Goal: Task Accomplishment & Management: Complete application form

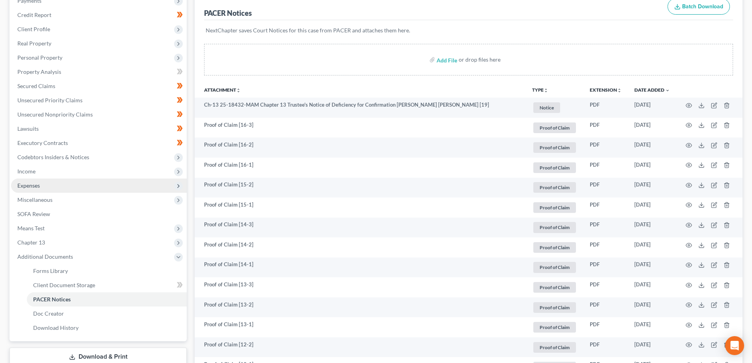
scroll to position [118, 0]
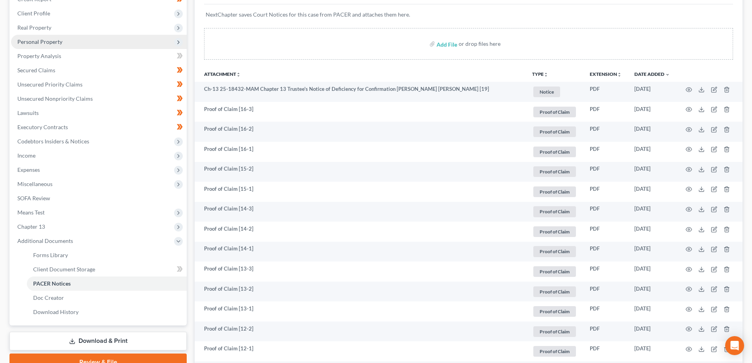
click at [34, 37] on span "Personal Property" at bounding box center [99, 42] width 176 height 14
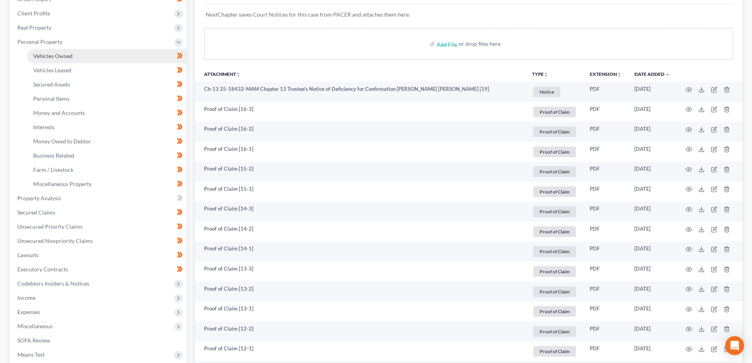
click at [62, 52] on span "Vehicles Owned" at bounding box center [52, 55] width 39 height 7
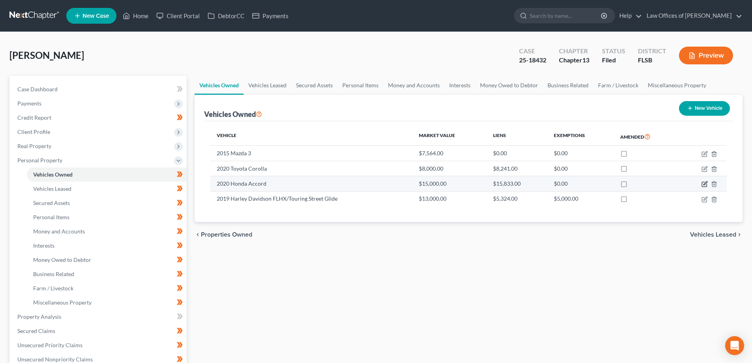
click at [703, 185] on icon "button" at bounding box center [704, 184] width 6 height 6
select select "0"
select select "6"
select select "3"
select select "0"
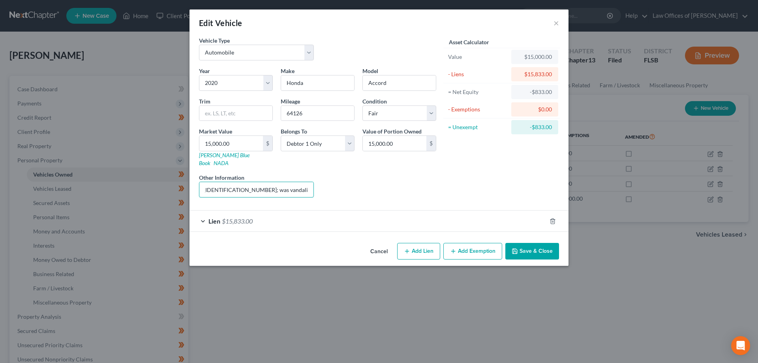
scroll to position [0, 116]
drag, startPoint x: 279, startPoint y: 183, endPoint x: 315, endPoint y: 186, distance: 36.1
click at [315, 186] on div "Other Information VIN: [US_VEHICLE_IDENTIFICATION_NUMBER]; was vandalized and r…" at bounding box center [256, 185] width 123 height 24
click at [384, 179] on div "Liens Select" at bounding box center [379, 185] width 123 height 24
drag, startPoint x: 279, startPoint y: 182, endPoint x: 343, endPoint y: 184, distance: 64.0
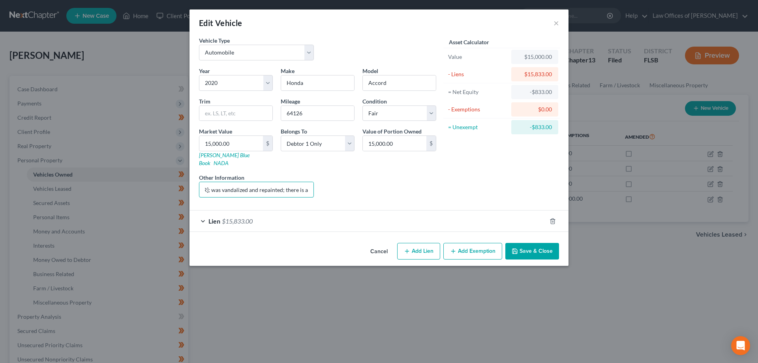
click at [343, 184] on div "Year Select 2026 2025 2024 2023 2022 2021 2020 2019 2018 2017 2016 2015 2014 20…" at bounding box center [317, 135] width 245 height 137
click at [416, 181] on div "Liens Select" at bounding box center [379, 185] width 123 height 24
click at [274, 213] on div "Lien $15,833.00" at bounding box center [367, 220] width 357 height 21
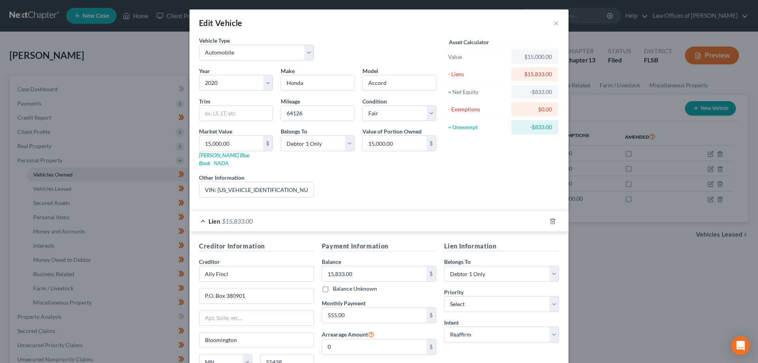
click at [608, 260] on div "Edit Vehicle × Vehicle Type Select Automobile Truck Trailer Watercraft Aircraft…" at bounding box center [379, 181] width 758 height 363
click at [555, 20] on button "×" at bounding box center [556, 22] width 6 height 9
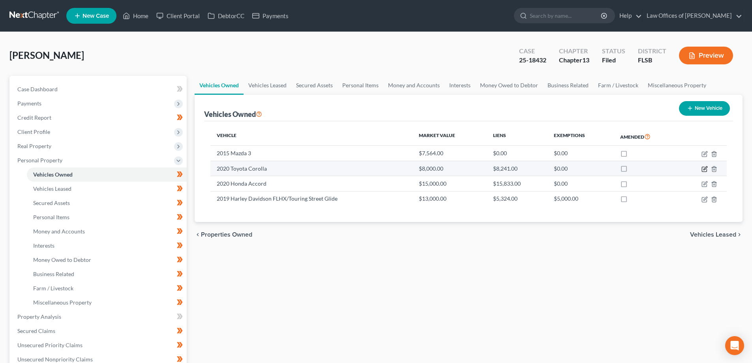
click at [705, 169] on icon "button" at bounding box center [704, 169] width 6 height 6
select select "0"
select select "6"
select select "4"
select select "3"
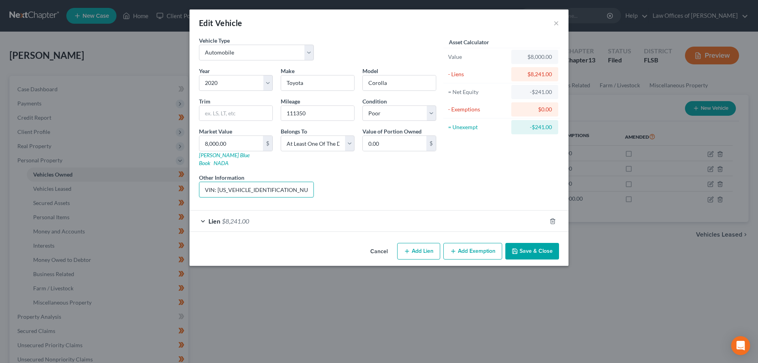
scroll to position [0, 31]
drag, startPoint x: 275, startPoint y: 183, endPoint x: 324, endPoint y: 185, distance: 48.6
click at [324, 185] on div "Year Select 2026 2025 2024 2023 2022 2021 2020 2019 2018 2017 2016 2015 2014 20…" at bounding box center [317, 135] width 245 height 137
click at [233, 217] on span "$8,241.00" at bounding box center [235, 220] width 27 height 7
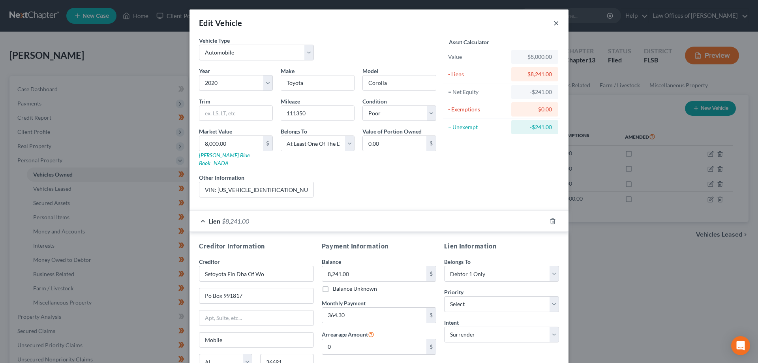
click at [554, 22] on button "×" at bounding box center [556, 22] width 6 height 9
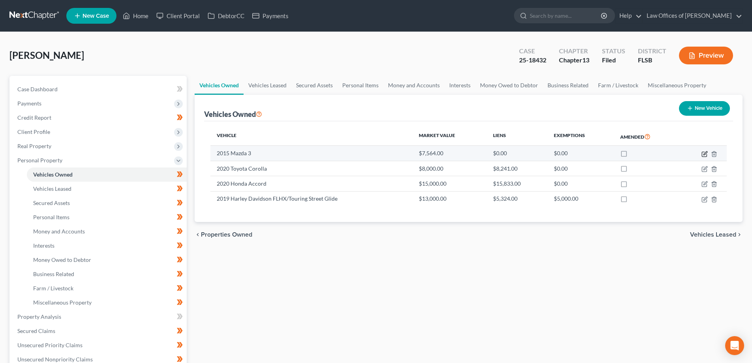
click at [704, 156] on icon "button" at bounding box center [704, 154] width 6 height 6
select select "0"
select select "11"
select select "3"
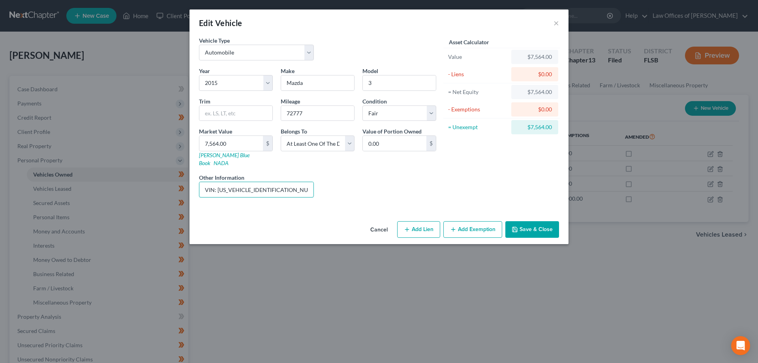
scroll to position [0, 57]
drag, startPoint x: 281, startPoint y: 182, endPoint x: 322, endPoint y: 185, distance: 41.1
click at [322, 185] on div "Year Select 2026 2025 2024 2023 2022 2021 2020 2019 2018 2017 2016 2015 2014 20…" at bounding box center [317, 135] width 245 height 137
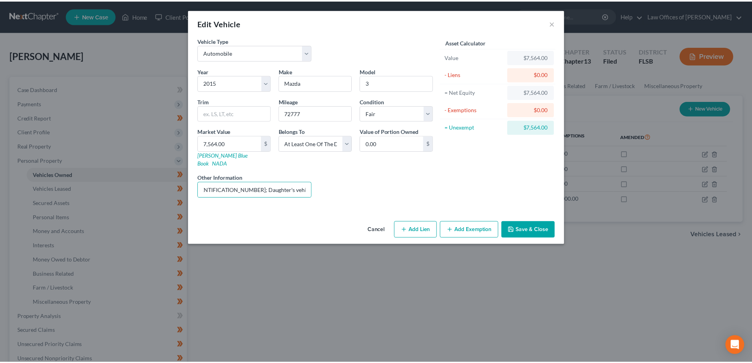
scroll to position [0, 0]
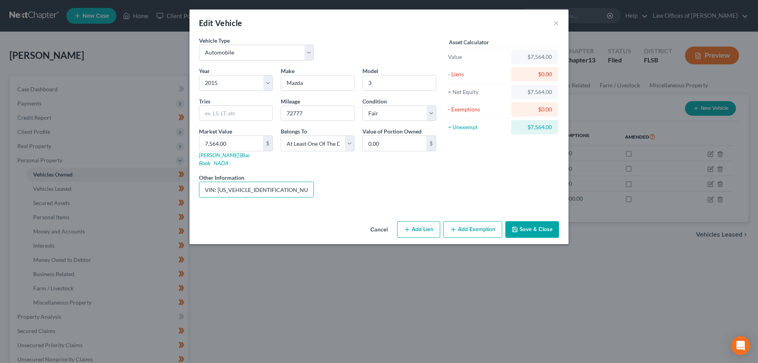
click at [372, 175] on div "Liens Select" at bounding box center [379, 185] width 123 height 24
click at [379, 222] on button "Cancel" at bounding box center [379, 230] width 30 height 16
